Goal: Information Seeking & Learning: Learn about a topic

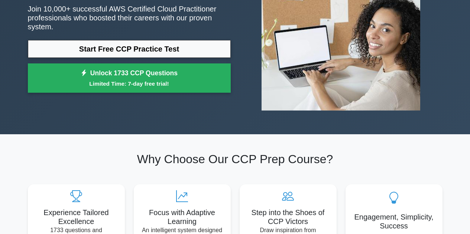
scroll to position [100, 0]
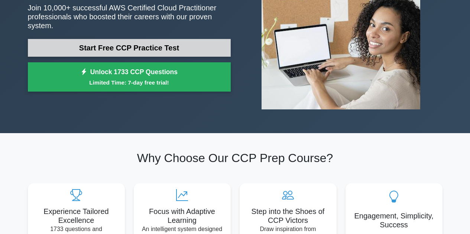
click at [136, 45] on link "Start Free CCP Practice Test" at bounding box center [129, 48] width 203 height 18
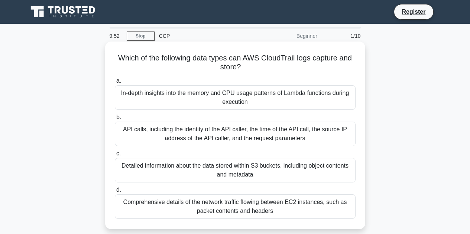
click at [214, 126] on div "API calls, including the identity of the API caller, the time of the API call, …" at bounding box center [235, 134] width 241 height 25
click at [115, 120] on input "b. API calls, including the identity of the API caller, the time of the API cal…" at bounding box center [115, 117] width 0 height 5
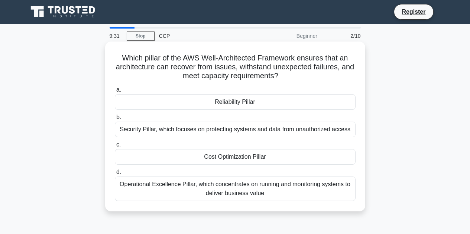
click at [226, 107] on div "Reliability Pillar" at bounding box center [235, 102] width 241 height 16
click at [115, 92] on input "a. Reliability Pillar" at bounding box center [115, 90] width 0 height 5
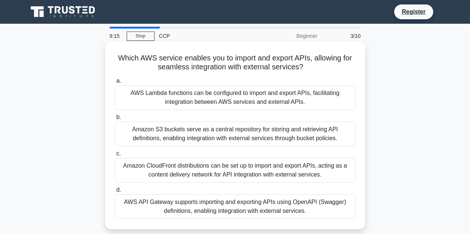
click at [198, 208] on div "AWS API Gateway supports importing and exporting APIs using OpenAPI (Swagger) d…" at bounding box center [235, 207] width 241 height 25
click at [115, 193] on input "d. AWS API Gateway supports importing and exporting APIs using OpenAPI (Swagger…" at bounding box center [115, 190] width 0 height 5
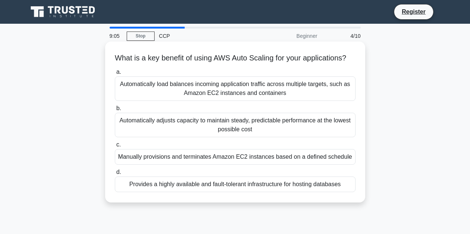
click at [227, 137] on div "Automatically adjusts capacity to maintain steady, predictable performance at t…" at bounding box center [235, 125] width 241 height 25
click at [115, 111] on input "b. Automatically adjusts capacity to maintain steady, predictable performance a…" at bounding box center [115, 108] width 0 height 5
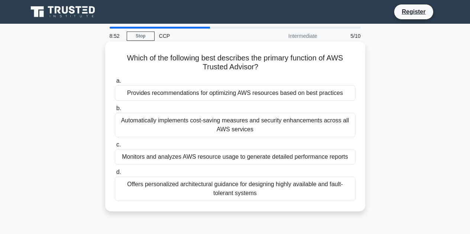
click at [245, 91] on div "Provides recommendations for optimizing AWS resources based on best practices" at bounding box center [235, 93] width 241 height 16
click at [115, 84] on input "a. Provides recommendations for optimizing AWS resources based on best practices" at bounding box center [115, 81] width 0 height 5
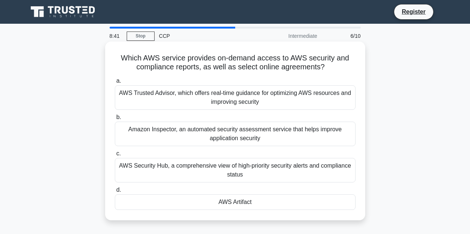
click at [216, 203] on div "AWS Artifact" at bounding box center [235, 203] width 241 height 16
click at [115, 193] on input "d. AWS Artifact" at bounding box center [115, 190] width 0 height 5
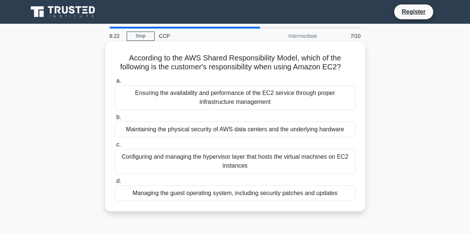
click at [232, 194] on div "Managing the guest operating system, including security patches and updates" at bounding box center [235, 194] width 241 height 16
click at [115, 184] on input "d. Managing the guest operating system, including security patches and updates" at bounding box center [115, 181] width 0 height 5
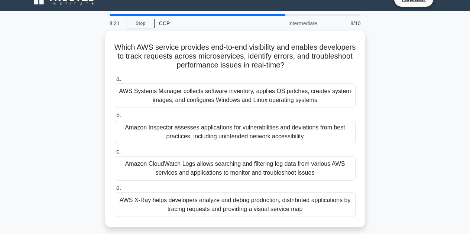
scroll to position [14, 0]
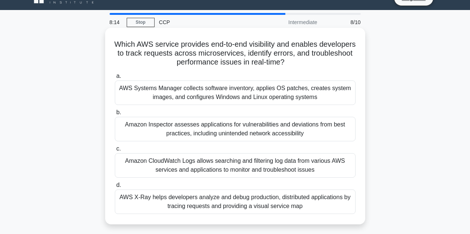
click at [216, 202] on div "AWS X-Ray helps developers analyze and debug production, distributed applicatio…" at bounding box center [235, 202] width 241 height 25
click at [115, 188] on input "d. AWS X-Ray helps developers analyze and debug production, distributed applica…" at bounding box center [115, 185] width 0 height 5
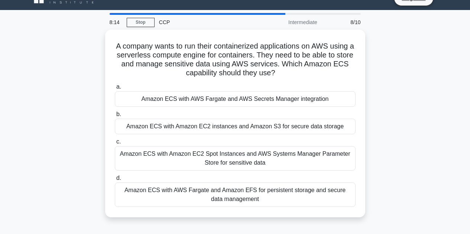
scroll to position [0, 0]
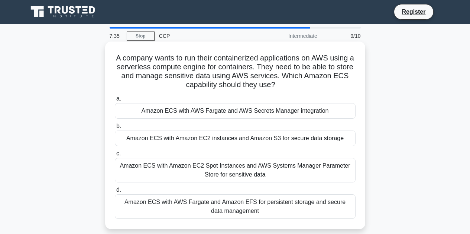
click at [267, 110] on div "Amazon ECS with AWS Fargate and AWS Secrets Manager integration" at bounding box center [235, 111] width 241 height 16
click at [115, 101] on input "a. Amazon ECS with AWS Fargate and AWS Secrets Manager integration" at bounding box center [115, 99] width 0 height 5
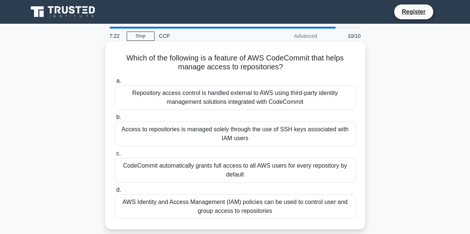
click at [254, 131] on div "Access to repositories is managed solely through the use of SSH keys associated…" at bounding box center [235, 134] width 241 height 25
click at [115, 120] on input "b. Access to repositories is managed solely through the use of SSH keys associa…" at bounding box center [115, 117] width 0 height 5
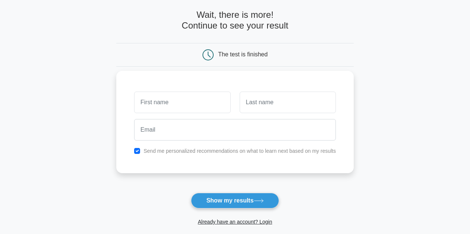
scroll to position [33, 0]
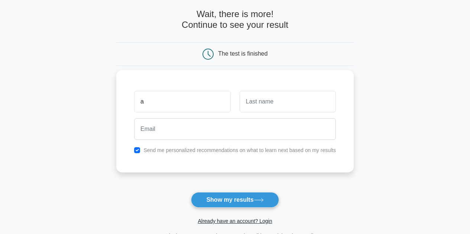
type input "a"
click at [249, 110] on input "text" at bounding box center [288, 102] width 96 height 22
type input "a"
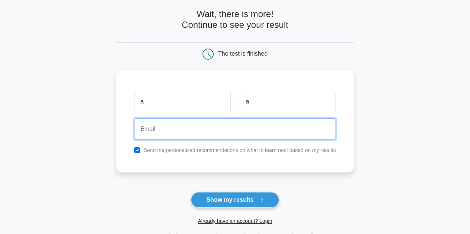
click at [234, 135] on input "email" at bounding box center [235, 129] width 202 height 22
type input "asdf@gmail.com"
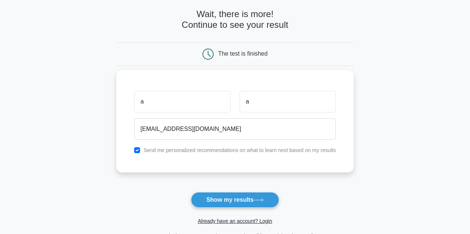
click at [233, 150] on label "Send me personalized recommendations on what to learn next based on my results" at bounding box center [239, 150] width 192 height 6
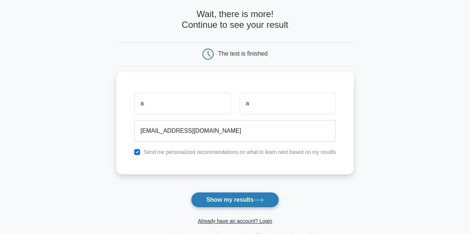
click at [232, 201] on button "Show my results" at bounding box center [235, 200] width 88 height 16
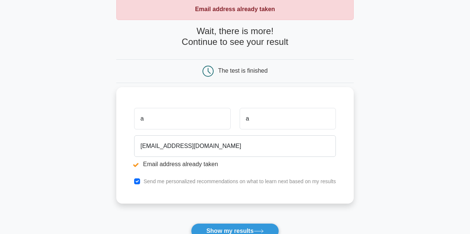
scroll to position [43, 0]
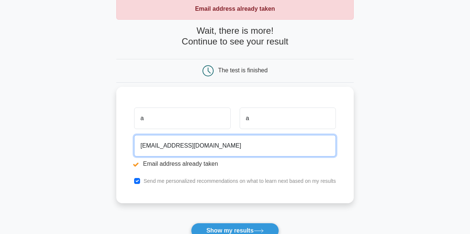
click at [224, 141] on input "[EMAIL_ADDRESS][DOMAIN_NAME]" at bounding box center [235, 146] width 202 height 22
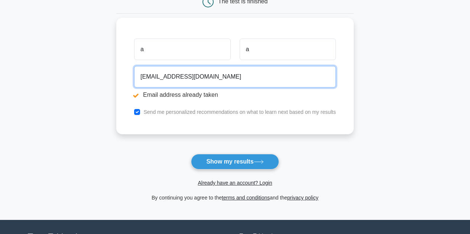
scroll to position [113, 0]
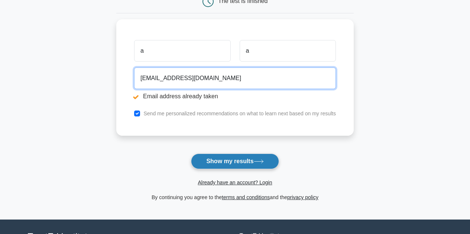
type input "testing19341@gmail.com"
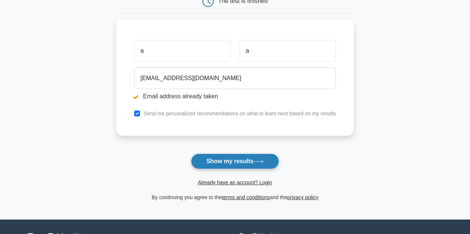
click at [227, 162] on button "Show my results" at bounding box center [235, 162] width 88 height 16
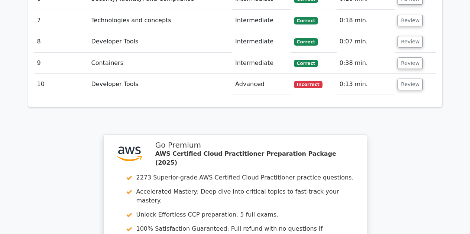
scroll to position [1045, 0]
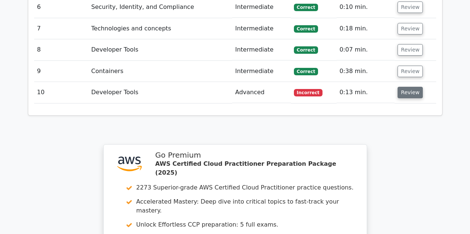
click at [410, 87] on button "Review" at bounding box center [409, 93] width 25 height 12
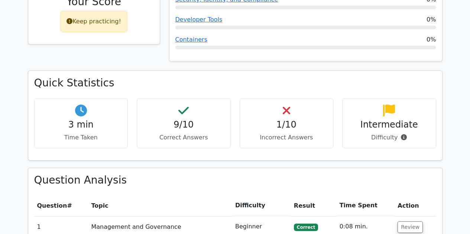
scroll to position [351, 0]
